Goal: Information Seeking & Learning: Check status

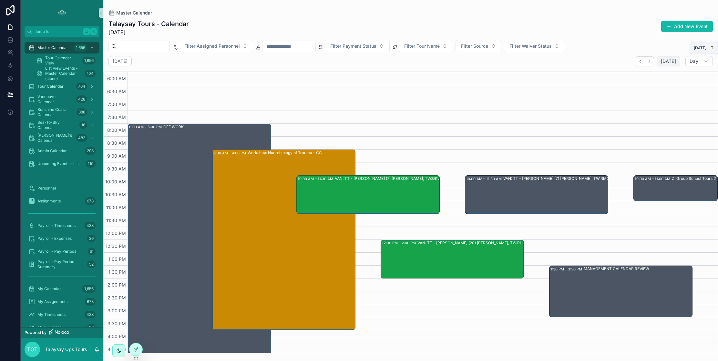
click at [666, 64] on span "[DATE]" at bounding box center [668, 61] width 15 height 6
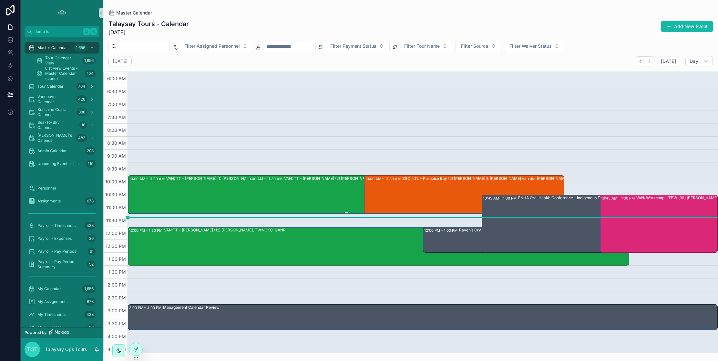
click at [299, 181] on div "VAN: TT - [PERSON_NAME] (2) [PERSON_NAME], TW:TGME-KAZQ" at bounding box center [344, 178] width 121 height 5
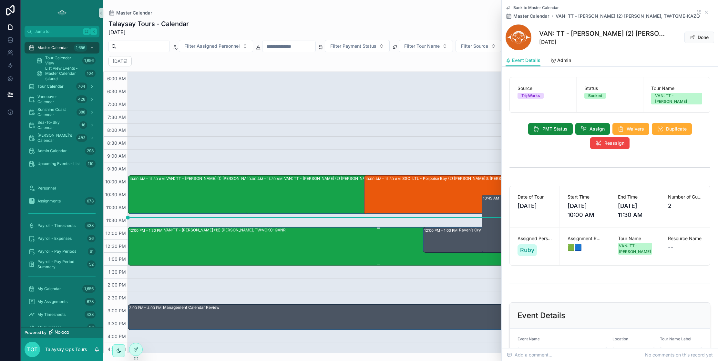
click at [333, 235] on div "VAN:TT - [PERSON_NAME] (12) [PERSON_NAME], TW:VCKC-QXNR" at bounding box center [396, 246] width 464 height 37
